Goal: Find specific page/section: Find specific page/section

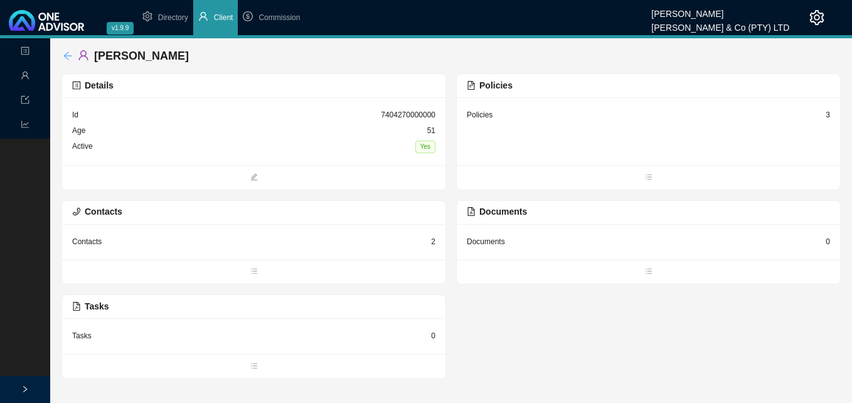
click at [66, 54] on icon "arrow-left" at bounding box center [67, 55] width 8 height 8
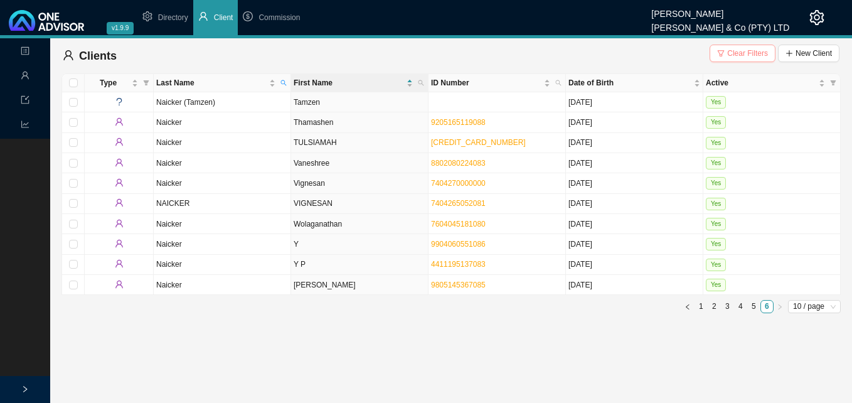
click at [743, 55] on span "Clear Filters" at bounding box center [747, 53] width 41 height 13
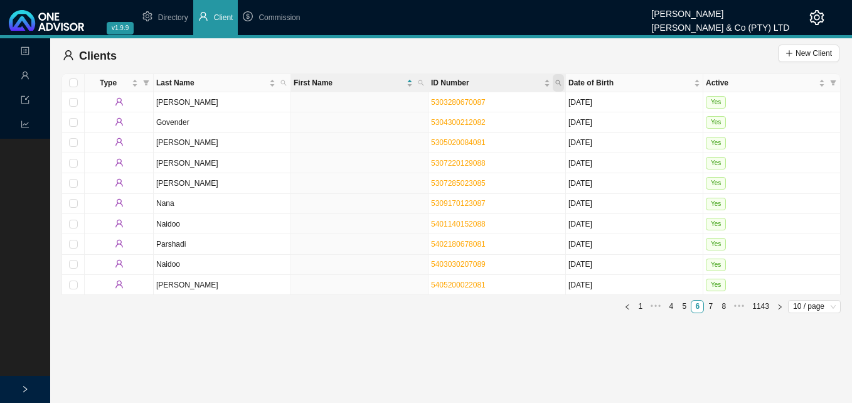
click at [562, 81] on span "ID Number" at bounding box center [558, 83] width 11 height 18
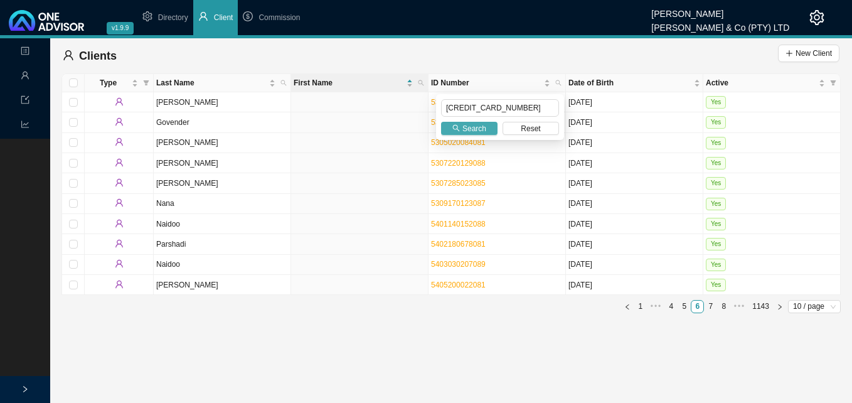
type input "[CREDIT_CARD_NUMBER]"
click at [465, 126] on span "Search" at bounding box center [475, 128] width 24 height 13
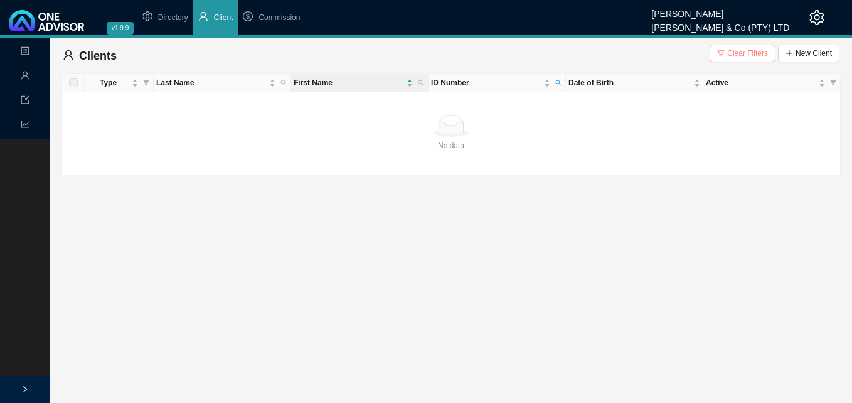
click at [742, 51] on span "Clear Filters" at bounding box center [747, 53] width 41 height 13
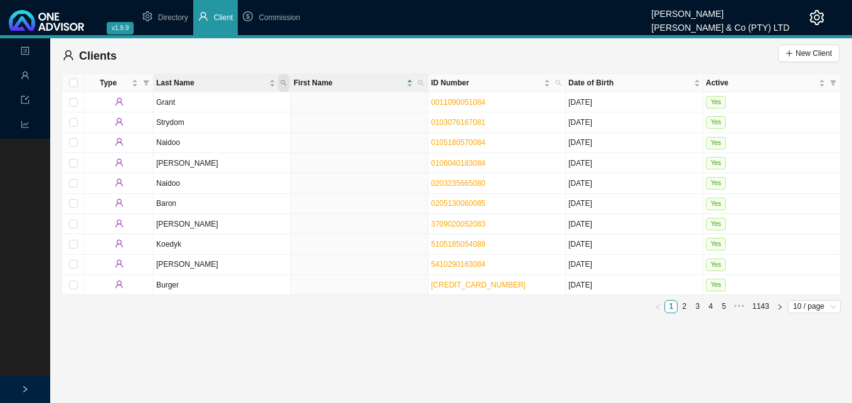
click at [286, 82] on icon "search" at bounding box center [284, 83] width 6 height 6
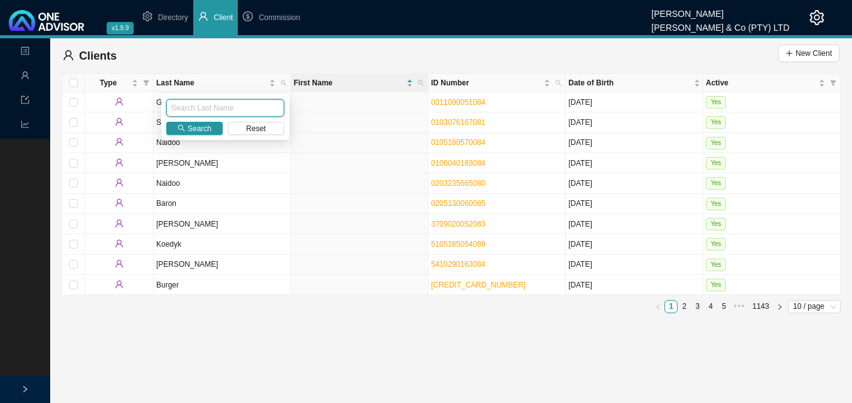
click at [248, 108] on input "text" at bounding box center [225, 108] width 118 height 18
type input "GALLUS"
click at [190, 126] on span "Search" at bounding box center [200, 128] width 24 height 13
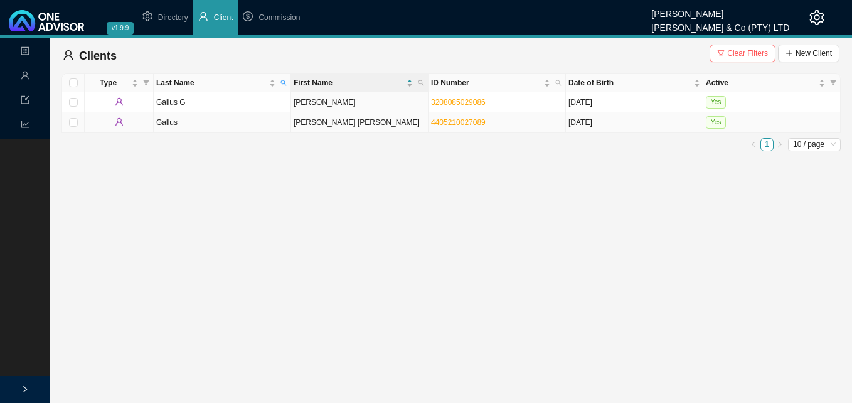
click at [343, 122] on td "[PERSON_NAME] [PERSON_NAME]" at bounding box center [359, 122] width 137 height 20
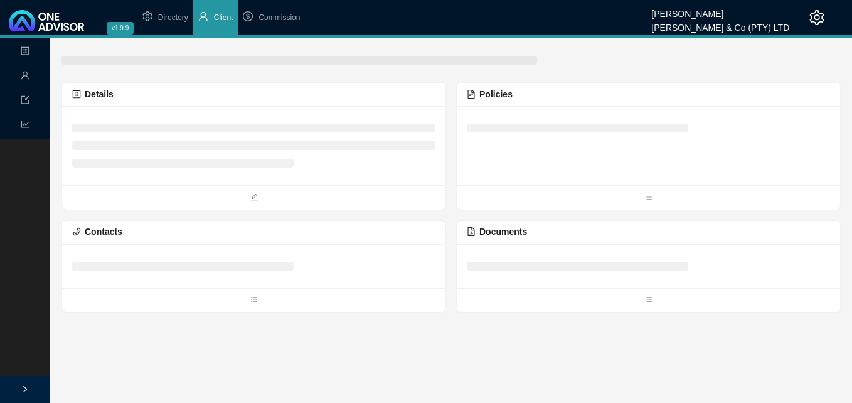
click at [343, 122] on div at bounding box center [253, 145] width 363 height 59
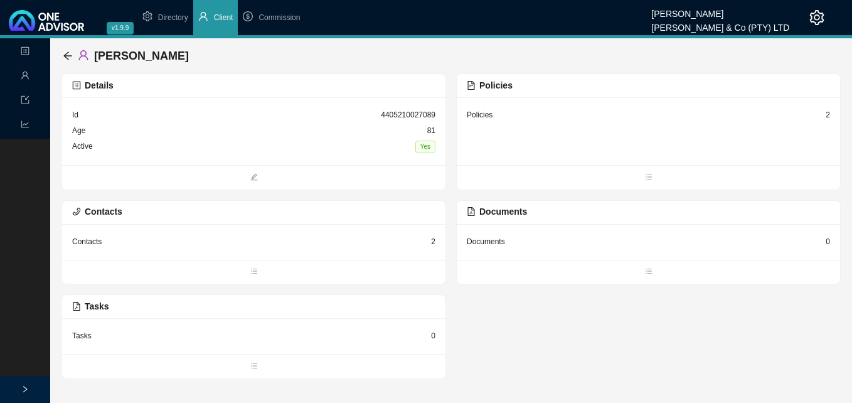
click at [830, 114] on div "Policies 2" at bounding box center [648, 131] width 383 height 68
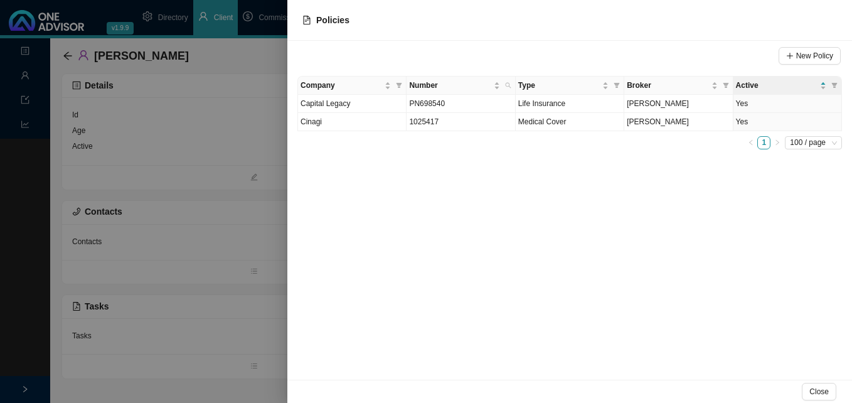
drag, startPoint x: 153, startPoint y: 53, endPoint x: 127, endPoint y: 62, distance: 26.8
click at [152, 55] on div at bounding box center [426, 201] width 852 height 403
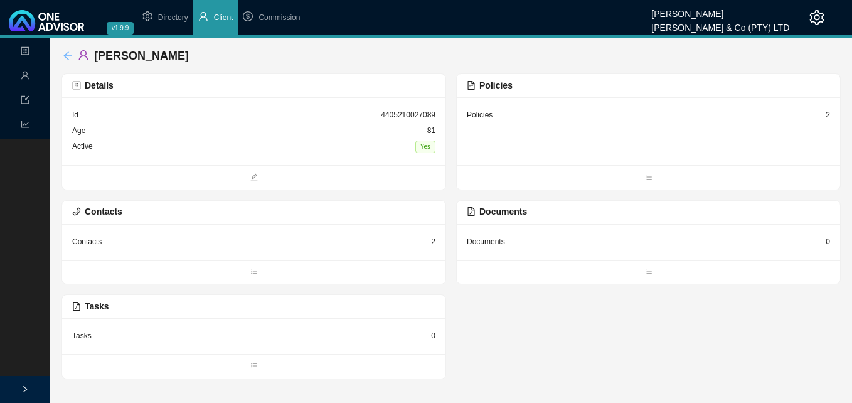
click at [65, 55] on icon "arrow-left" at bounding box center [68, 56] width 10 height 10
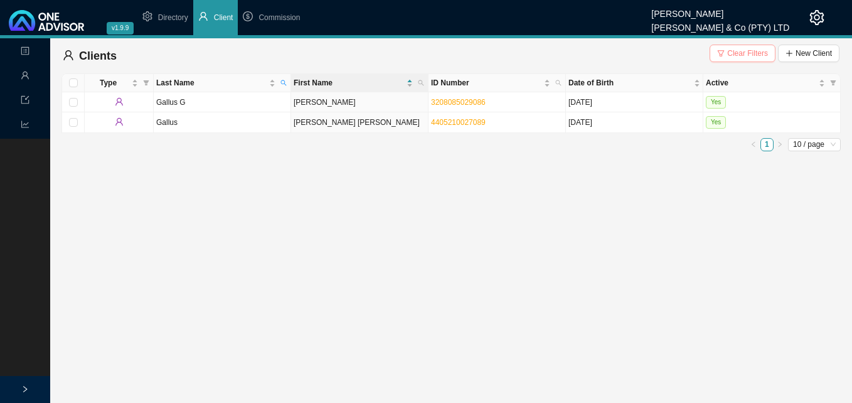
click at [741, 52] on span "Clear Filters" at bounding box center [747, 53] width 41 height 13
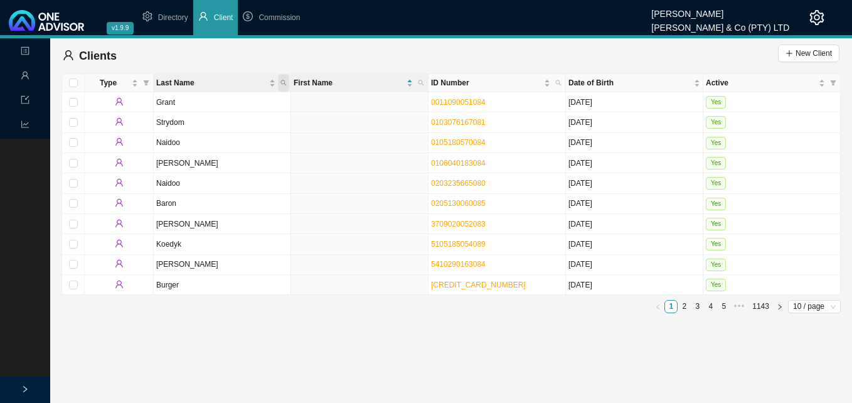
click at [279, 81] on span "Last Name" at bounding box center [283, 83] width 11 height 18
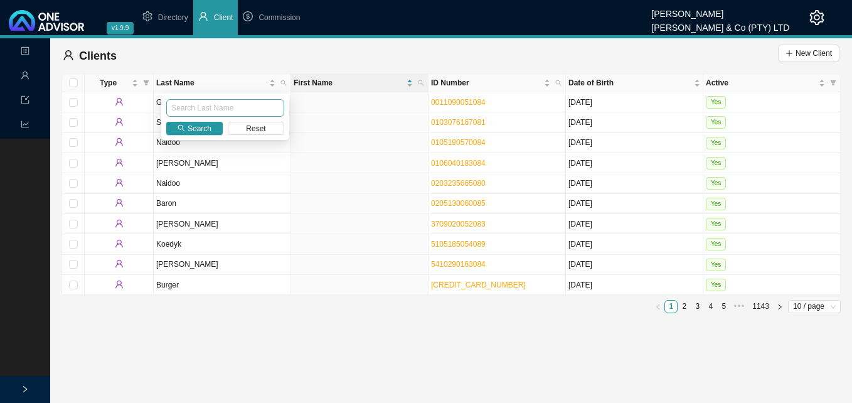
click at [244, 105] on input "text" at bounding box center [225, 108] width 118 height 18
type input "[PERSON_NAME]"
click at [212, 129] on button "Search" at bounding box center [194, 128] width 56 height 13
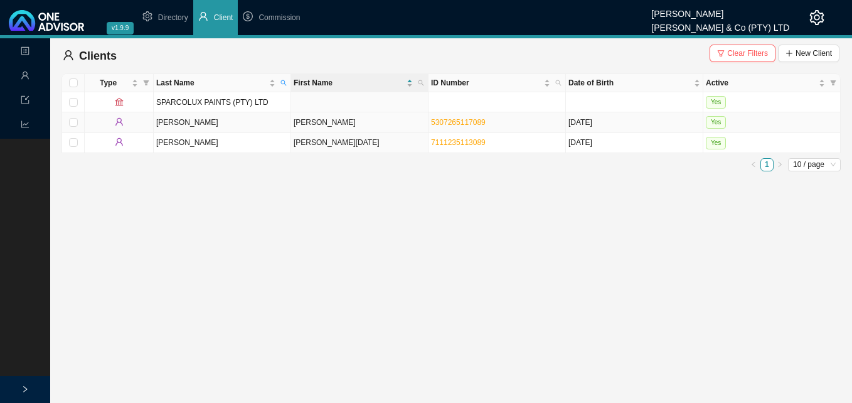
click at [337, 123] on td "[PERSON_NAME]" at bounding box center [359, 122] width 137 height 20
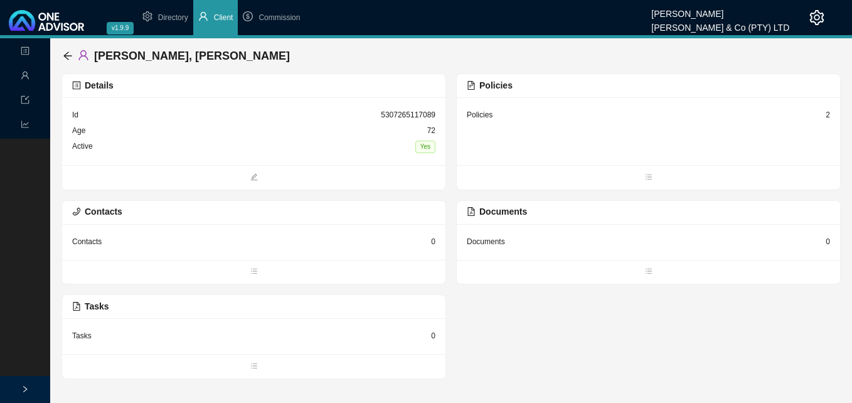
click at [828, 114] on div "2" at bounding box center [828, 115] width 4 height 13
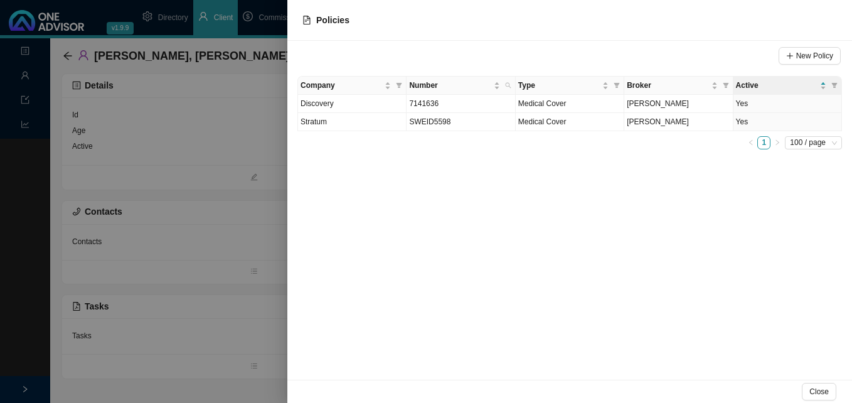
click at [242, 223] on div at bounding box center [426, 201] width 852 height 403
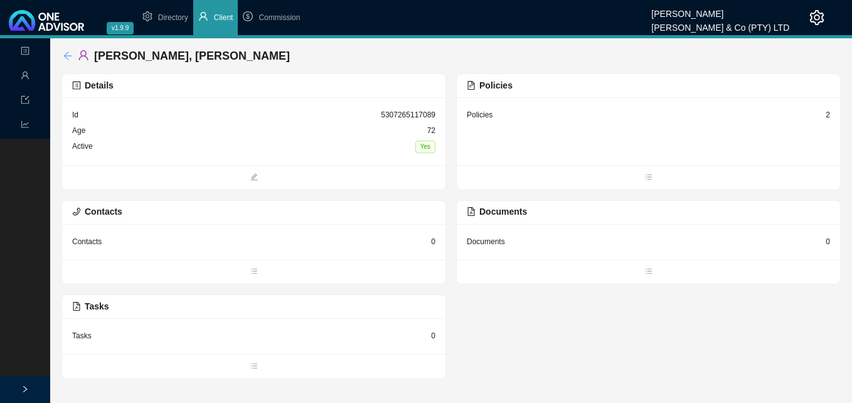
click at [67, 51] on icon "arrow-left" at bounding box center [68, 56] width 10 height 10
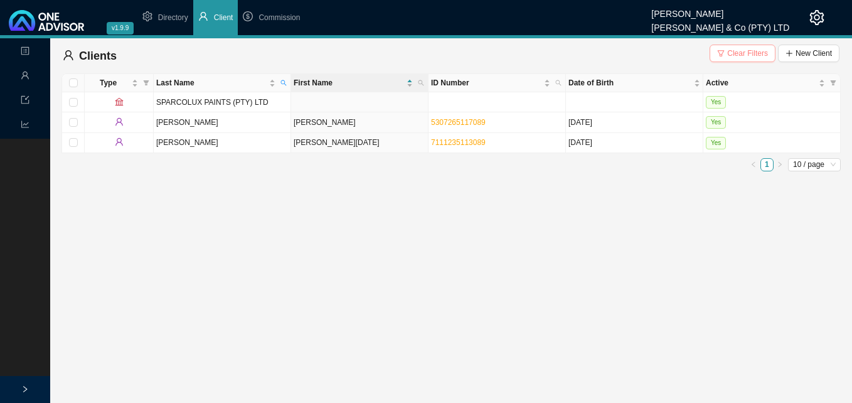
drag, startPoint x: 749, startPoint y: 51, endPoint x: 739, endPoint y: 54, distance: 10.4
click at [749, 51] on span "Clear Filters" at bounding box center [747, 53] width 41 height 13
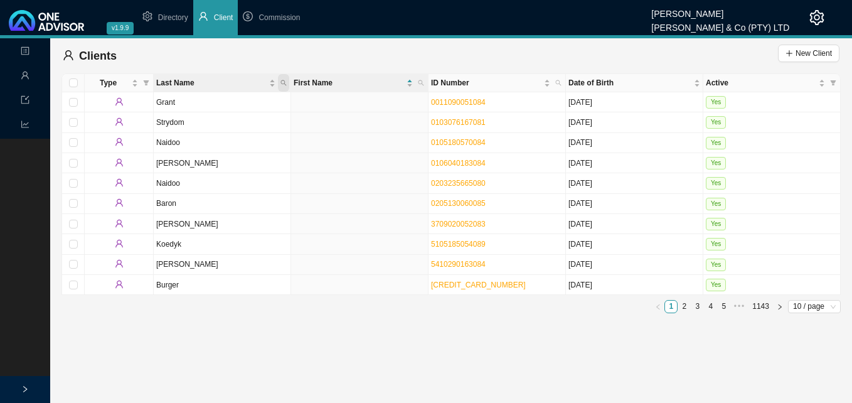
click at [282, 80] on icon "search" at bounding box center [284, 83] width 6 height 6
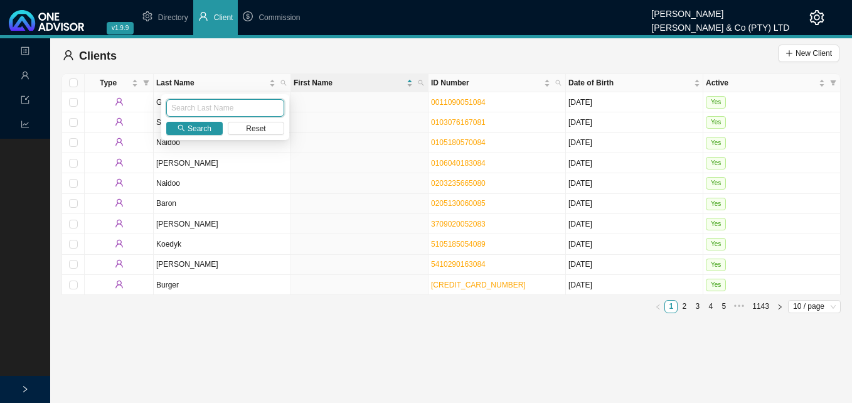
click at [238, 105] on input "text" at bounding box center [225, 108] width 118 height 18
type input "[PERSON_NAME]"
click at [197, 136] on div "[PERSON_NAME] Search Reset" at bounding box center [225, 117] width 128 height 46
click at [210, 128] on span "Search" at bounding box center [200, 128] width 24 height 13
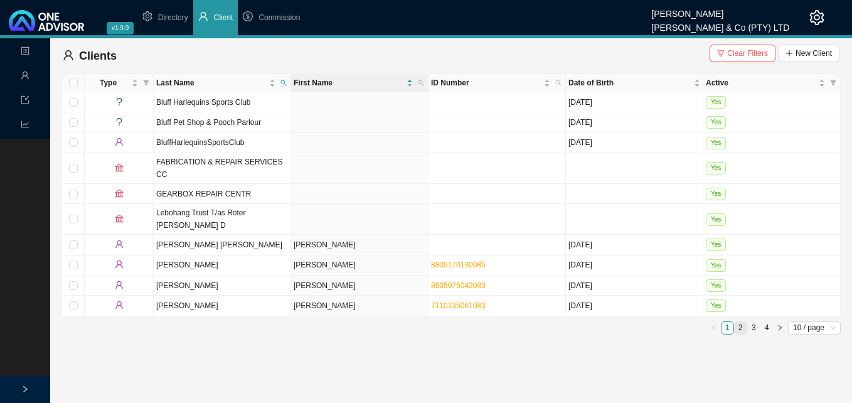
click at [741, 322] on link "2" at bounding box center [741, 328] width 12 height 12
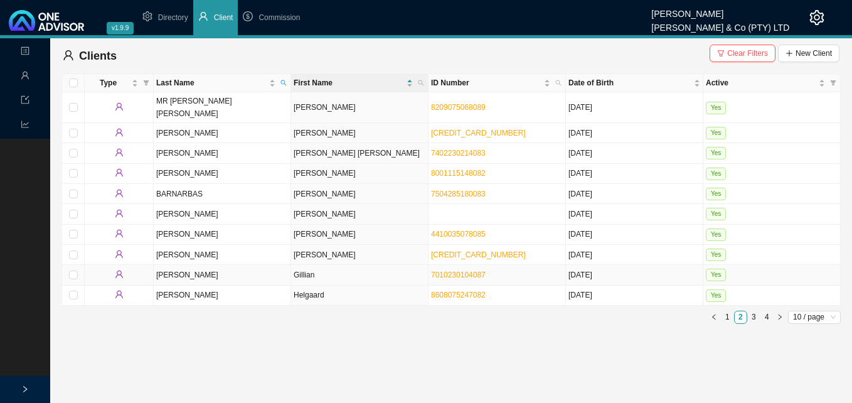
click at [301, 265] on td "Gillian" at bounding box center [359, 275] width 137 height 20
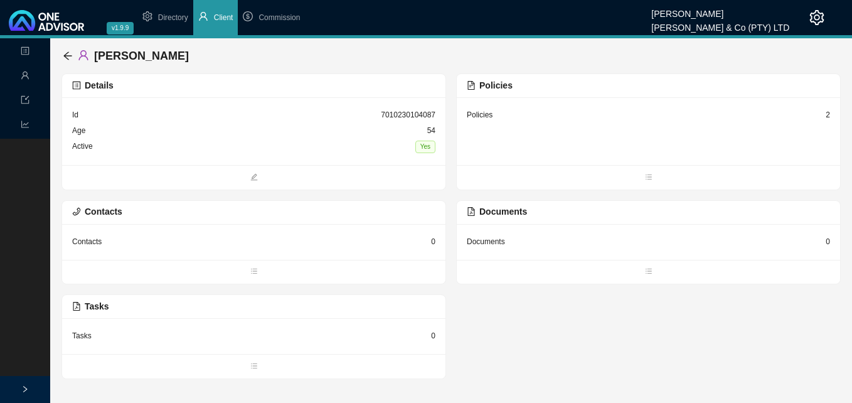
click at [827, 110] on div "2" at bounding box center [828, 115] width 4 height 13
